Goal: Task Accomplishment & Management: Manage account settings

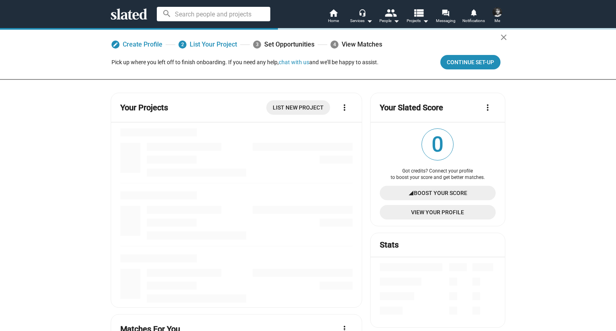
click at [495, 20] on span "Me" at bounding box center [497, 21] width 6 height 10
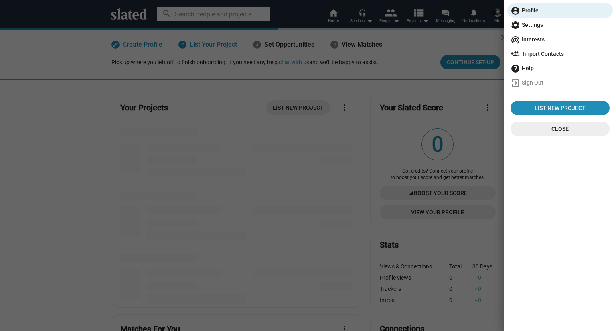
click at [553, 27] on span "settings Settings" at bounding box center [559, 25] width 99 height 14
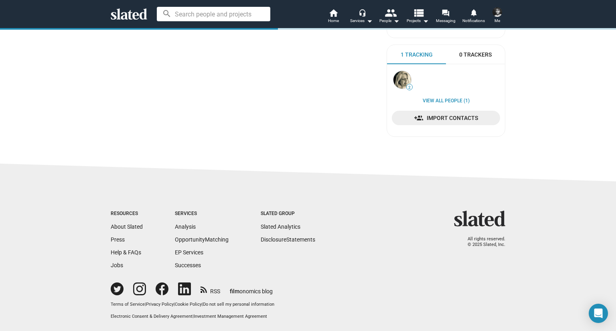
scroll to position [196, 0]
click at [464, 59] on div "0 Trackers" at bounding box center [475, 54] width 59 height 19
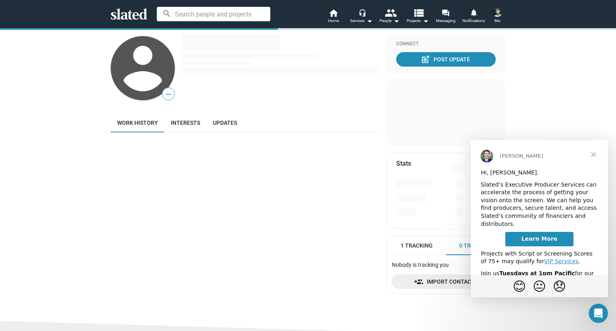
scroll to position [0, 0]
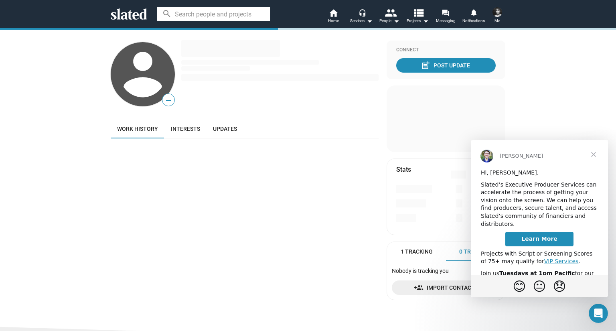
click at [505, 13] on button "Me" at bounding box center [496, 16] width 19 height 21
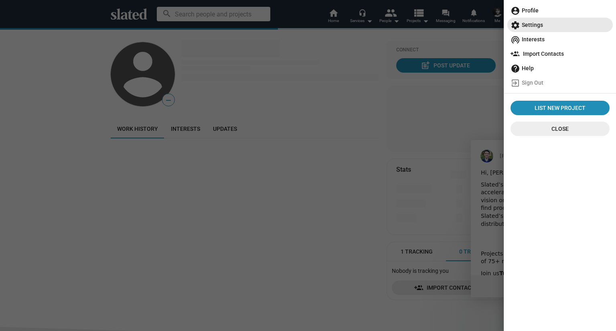
click at [571, 21] on span "settings Settings" at bounding box center [559, 25] width 99 height 14
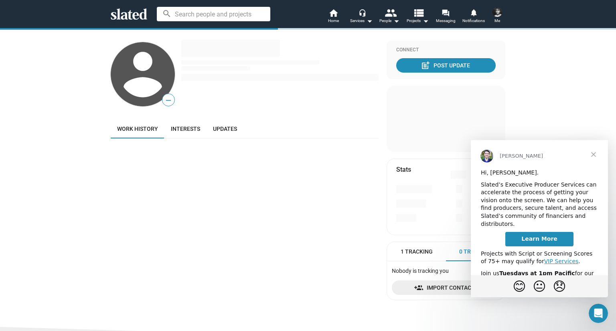
click at [593, 151] on span "Close" at bounding box center [593, 154] width 29 height 29
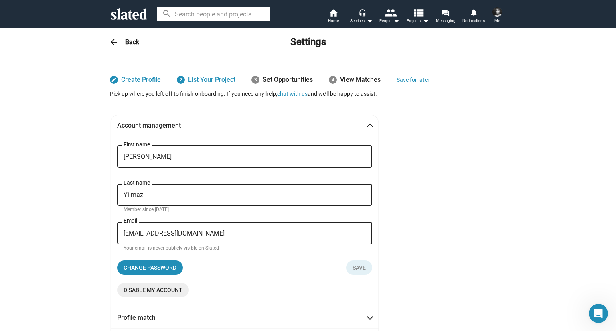
click at [151, 293] on span "Disable my account" at bounding box center [152, 290] width 59 height 14
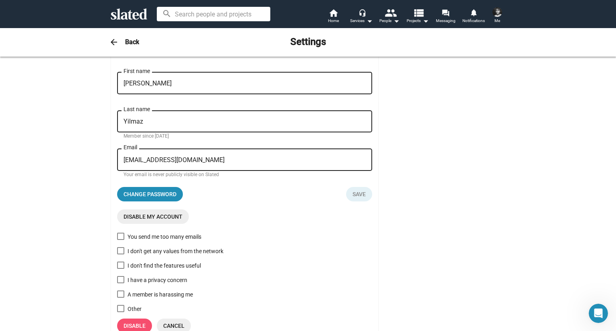
scroll to position [80, 0]
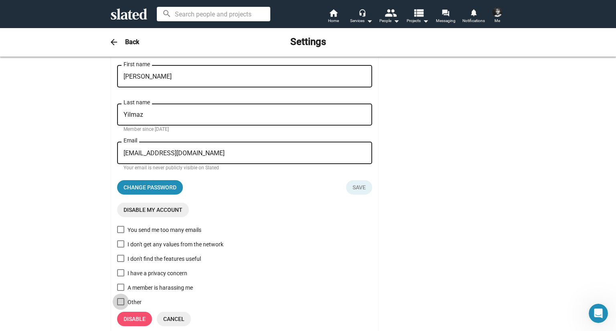
drag, startPoint x: 136, startPoint y: 300, endPoint x: 141, endPoint y: 296, distance: 6.3
click at [139, 299] on div "Other" at bounding box center [244, 302] width 255 height 10
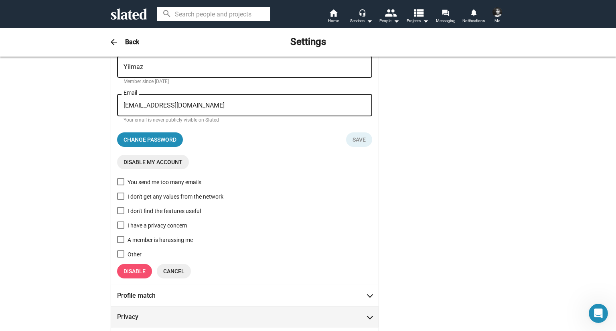
scroll to position [160, 0]
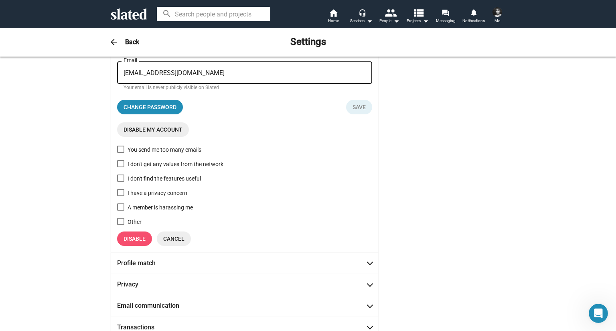
click at [135, 226] on div "Other" at bounding box center [134, 222] width 14 height 10
click at [121, 225] on input "Other" at bounding box center [120, 225] width 0 height 0
checkbox input "true"
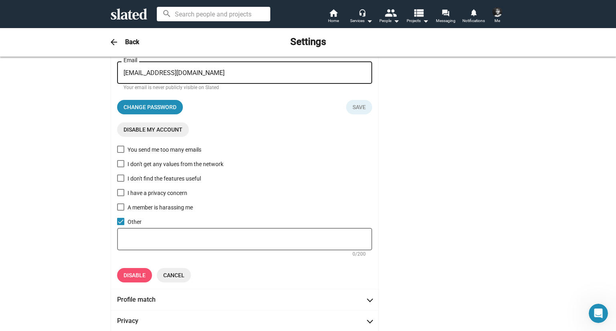
click at [143, 232] on div at bounding box center [244, 238] width 242 height 24
type textarea "I already have an account"
click at [123, 268] on div "Disable my account You send me too many emails I don't get any values from the …" at bounding box center [244, 202] width 255 height 160
click at [123, 271] on span "Disable" at bounding box center [134, 275] width 22 height 14
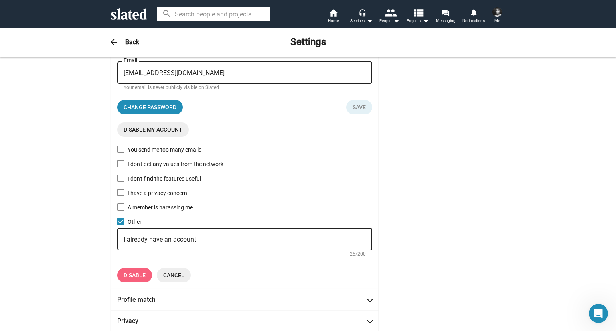
click at [127, 272] on span "Disable" at bounding box center [134, 275] width 22 height 14
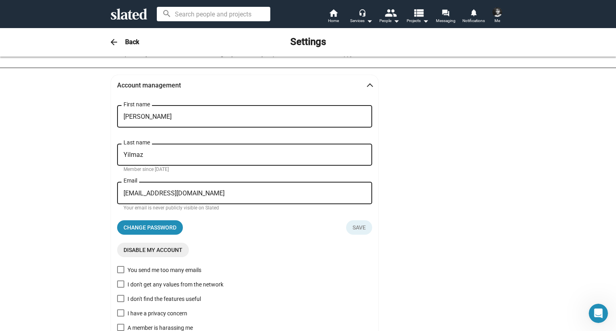
scroll to position [0, 0]
